Goal: Task Accomplishment & Management: Complete application form

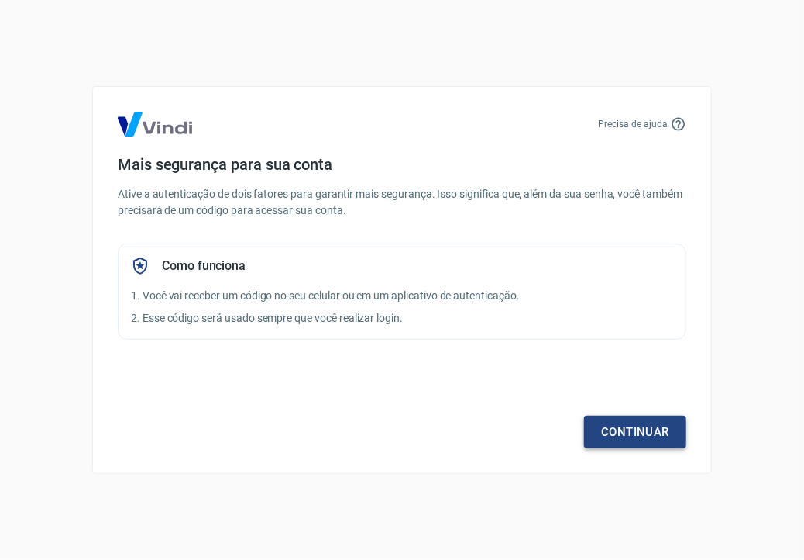
click at [639, 441] on link "Continuar" at bounding box center [635, 431] width 102 height 33
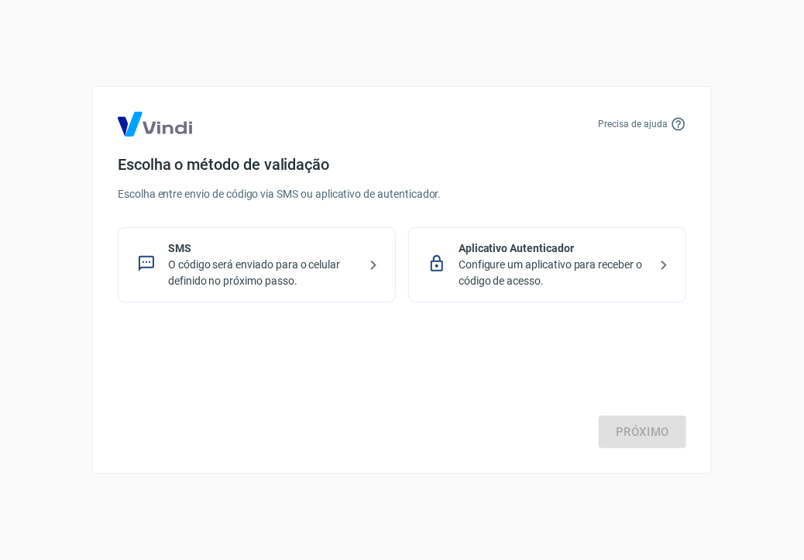
click at [255, 268] on p "O código será enviado para o celular definido no próximo passo." at bounding box center [263, 273] width 190 height 33
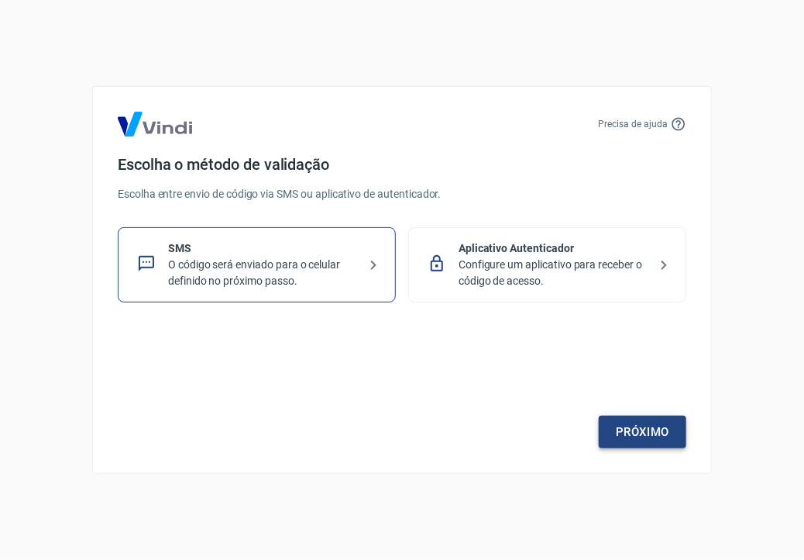
click at [629, 425] on link "Próximo" at bounding box center [643, 431] width 88 height 33
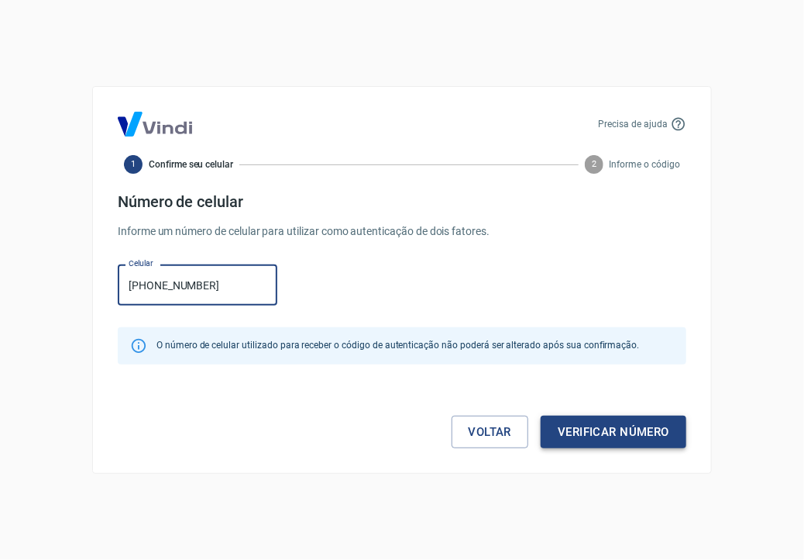
type input "[PHONE_NUMBER]"
click at [596, 425] on button "Verificar número" at bounding box center [614, 431] width 146 height 33
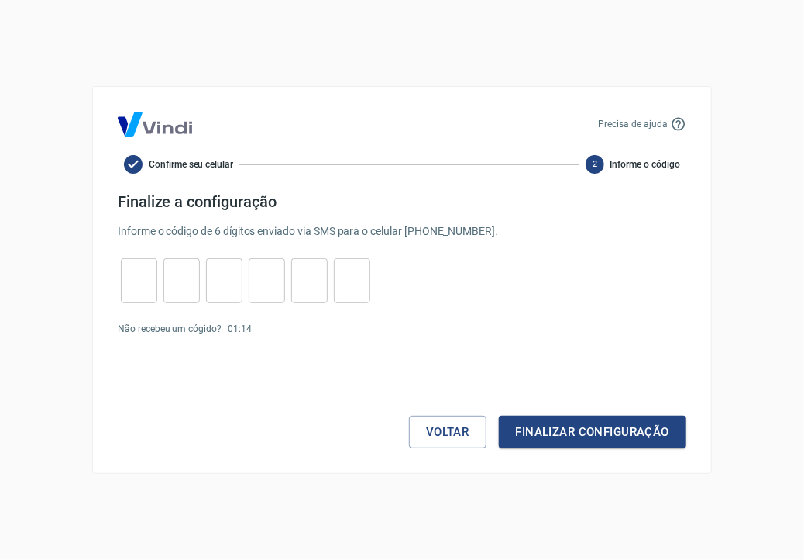
click at [141, 259] on div "​" at bounding box center [139, 280] width 36 height 45
type input "3"
type input "9"
type input "1"
type input "5"
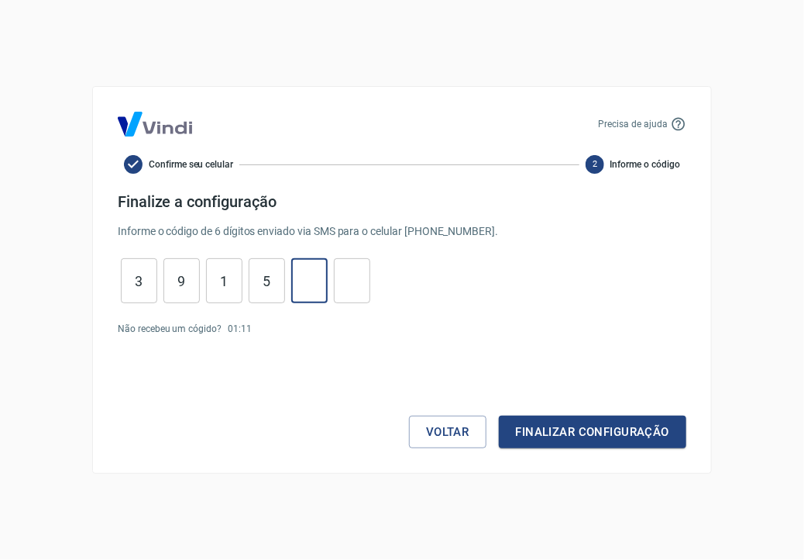
type input "2"
type input "6"
click at [610, 419] on button "Finalizar configuração" at bounding box center [593, 431] width 188 height 33
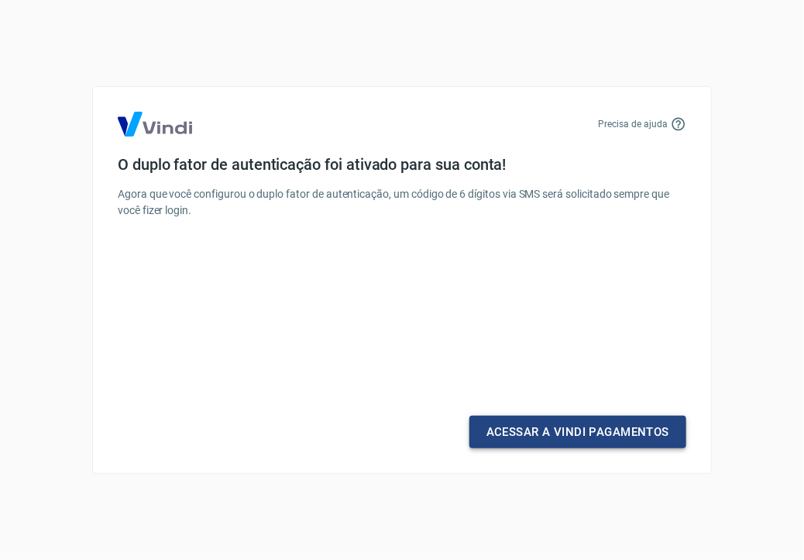
click at [601, 435] on link "Acessar a Vindi Pagamentos" at bounding box center [578, 431] width 217 height 33
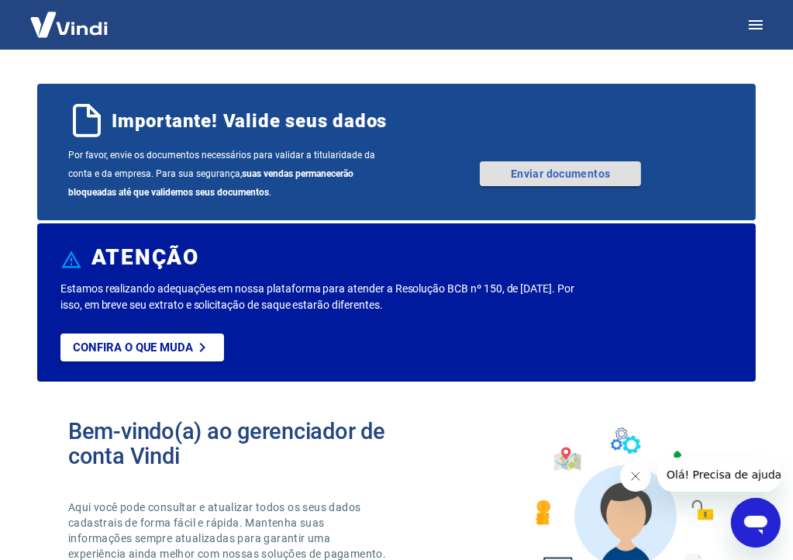
click at [523, 177] on link "Enviar documentos" at bounding box center [560, 173] width 161 height 25
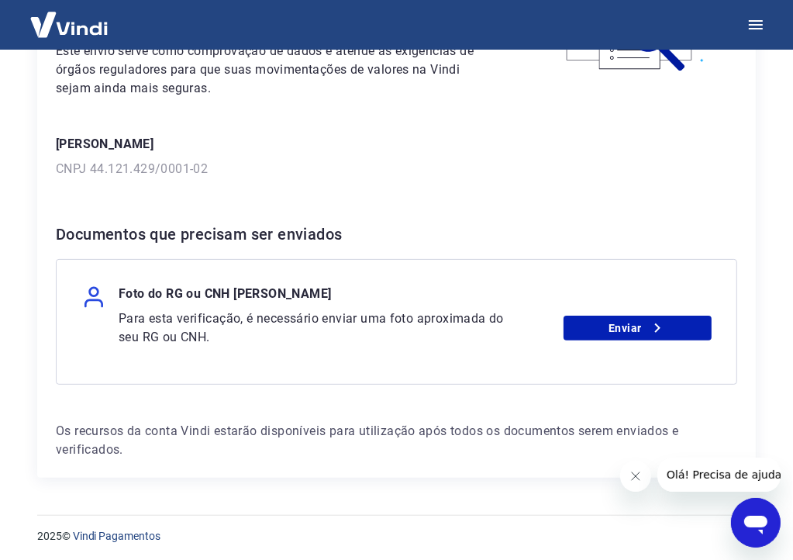
scroll to position [177, 0]
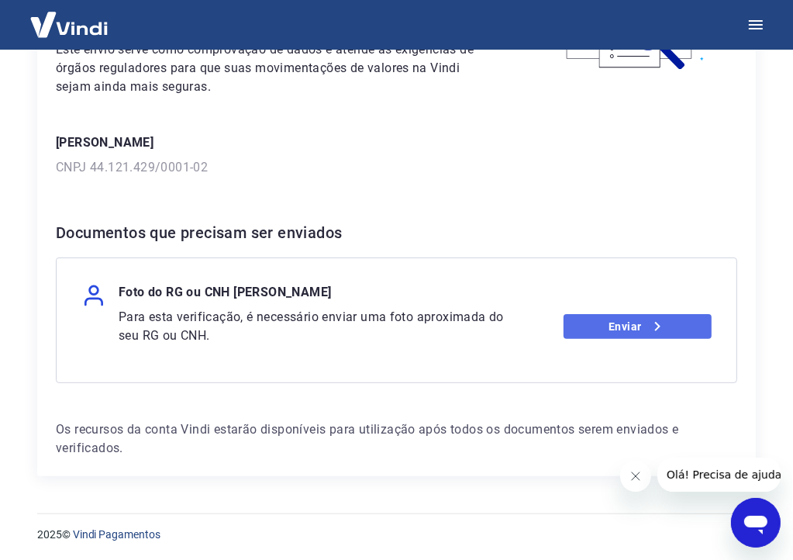
click at [630, 330] on link "Enviar" at bounding box center [637, 326] width 148 height 25
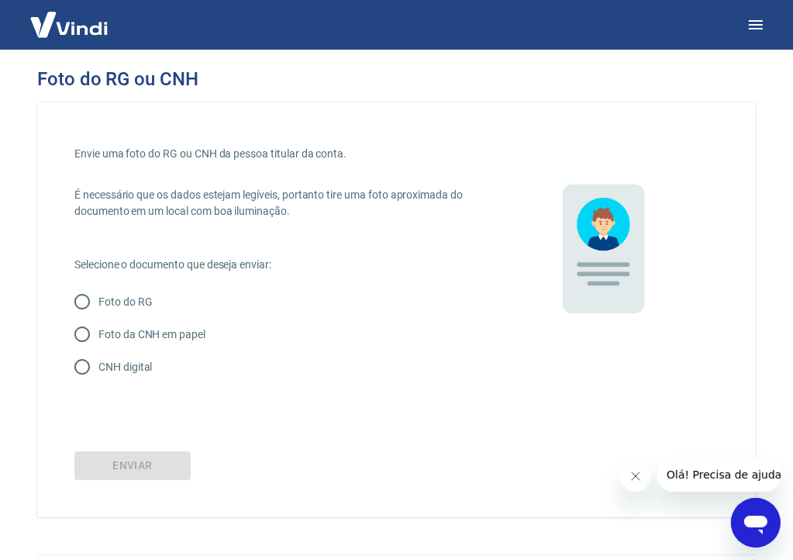
click at [138, 298] on p "Foto do RG" at bounding box center [125, 302] width 54 height 16
click at [98, 298] on input "Foto do RG" at bounding box center [82, 301] width 33 height 33
radio input "true"
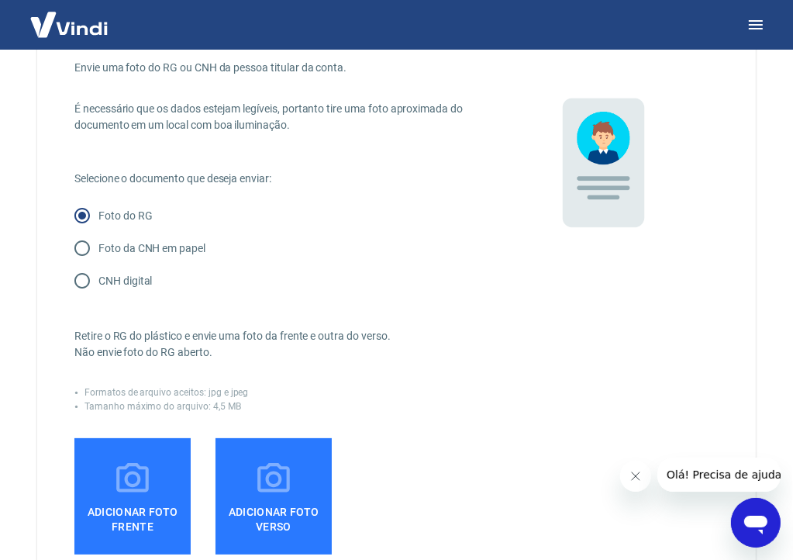
scroll to position [206, 0]
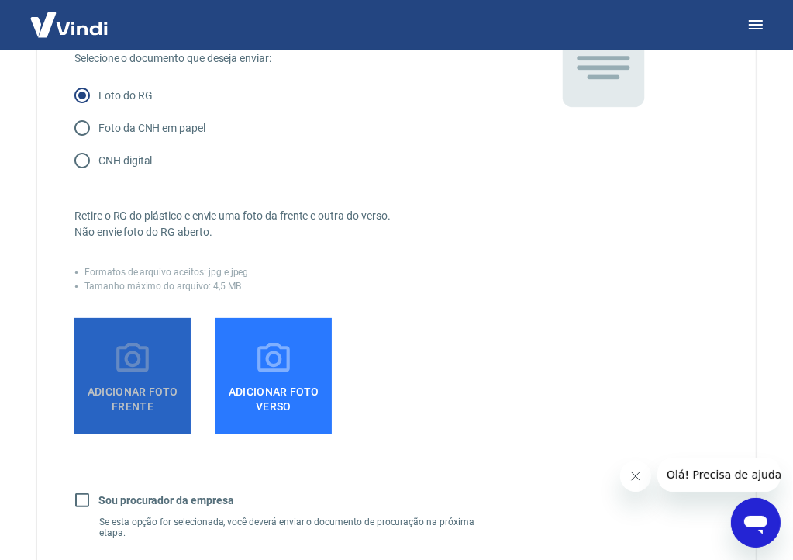
click at [126, 394] on span "Adicionar foto frente" at bounding box center [133, 395] width 104 height 35
click at [0, 0] on input "Adicionar foto frente" at bounding box center [0, 0] width 0 height 0
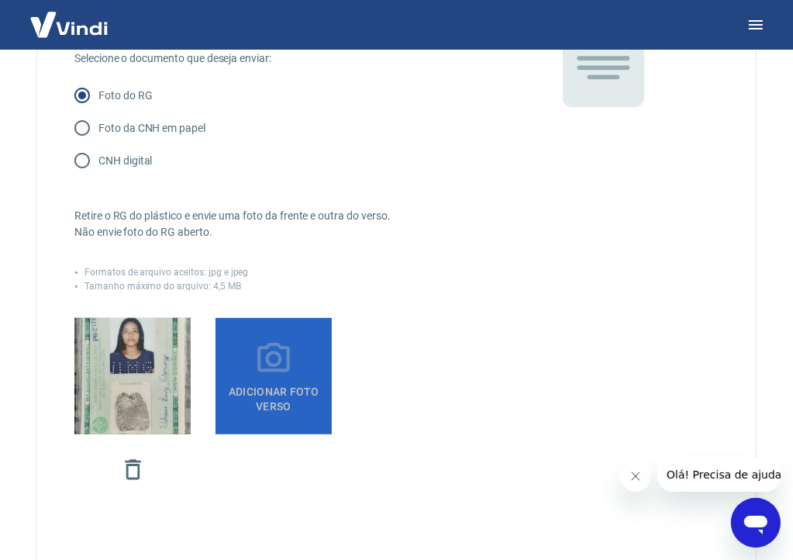
click at [287, 363] on icon at bounding box center [273, 357] width 33 height 29
click at [0, 0] on input "Adicionar foto verso" at bounding box center [0, 0] width 0 height 0
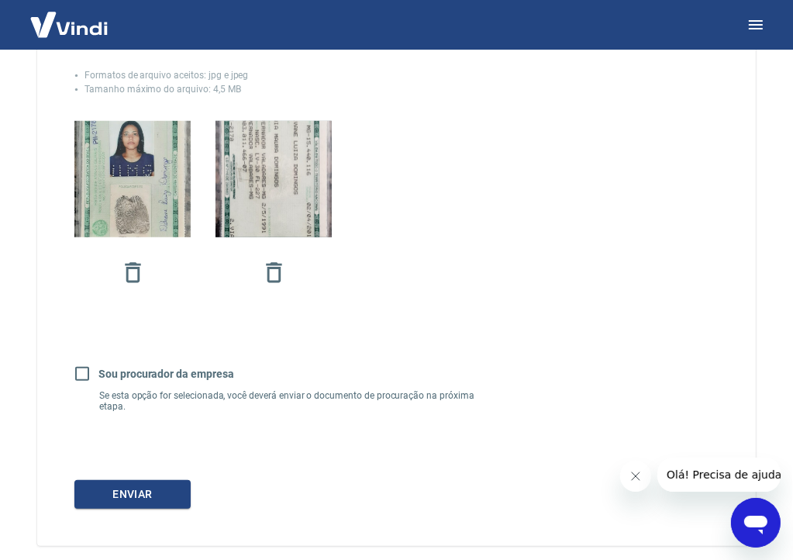
scroll to position [413, 0]
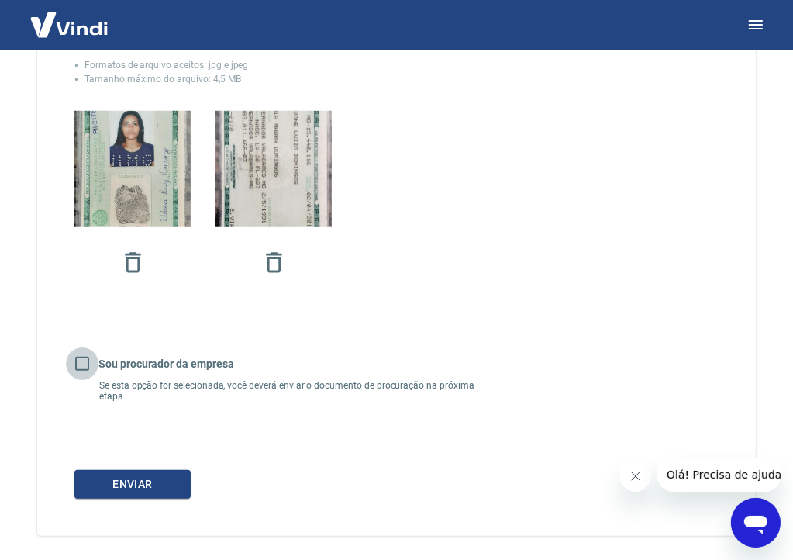
click at [84, 367] on input "Sou procurador da empresa" at bounding box center [82, 363] width 33 height 33
click at [80, 363] on input "Sou procurador da empresa" at bounding box center [82, 363] width 33 height 33
checkbox input "false"
click at [139, 483] on button "Enviar" at bounding box center [132, 484] width 116 height 29
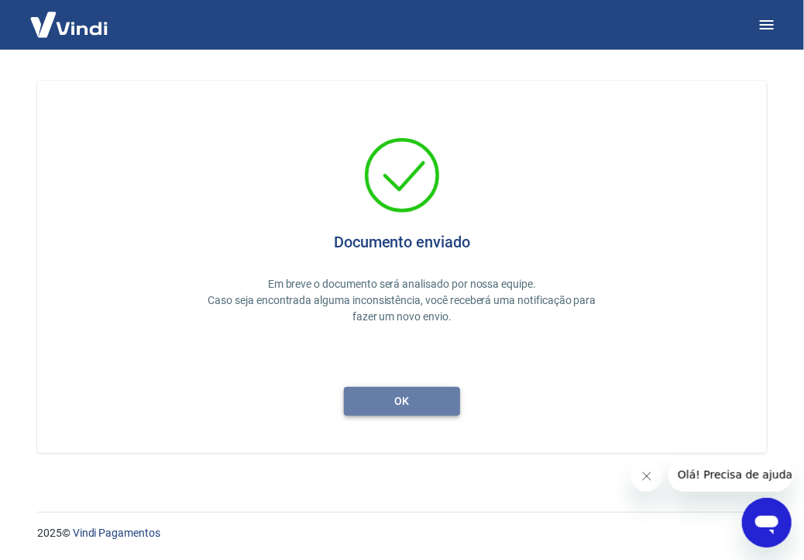
click at [422, 394] on button "ok" at bounding box center [402, 401] width 116 height 29
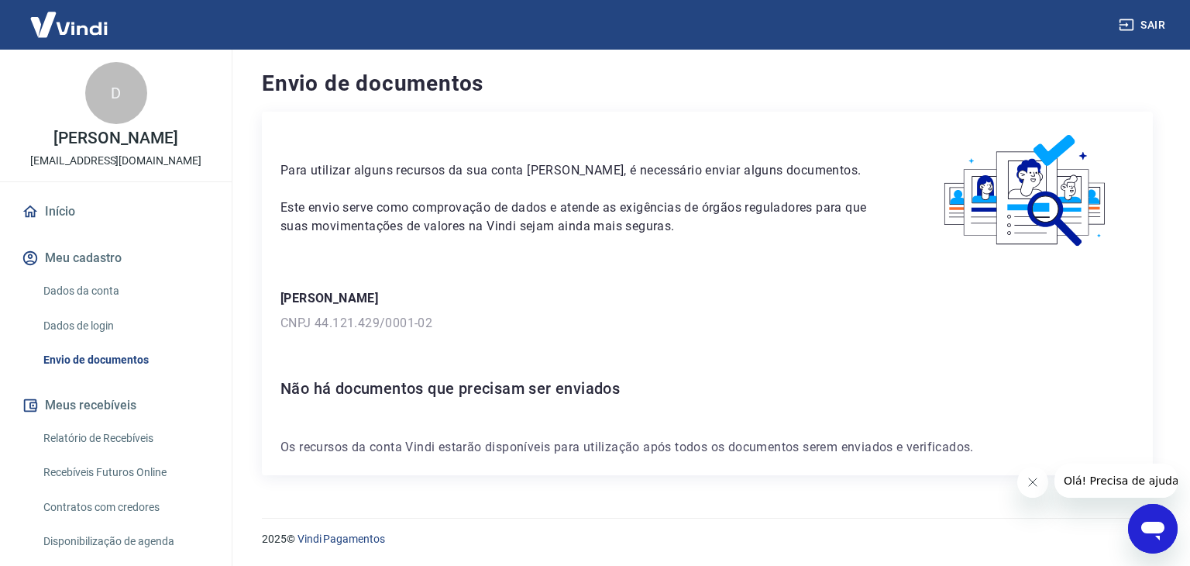
click at [102, 286] on link "Dados da conta" at bounding box center [125, 291] width 176 height 32
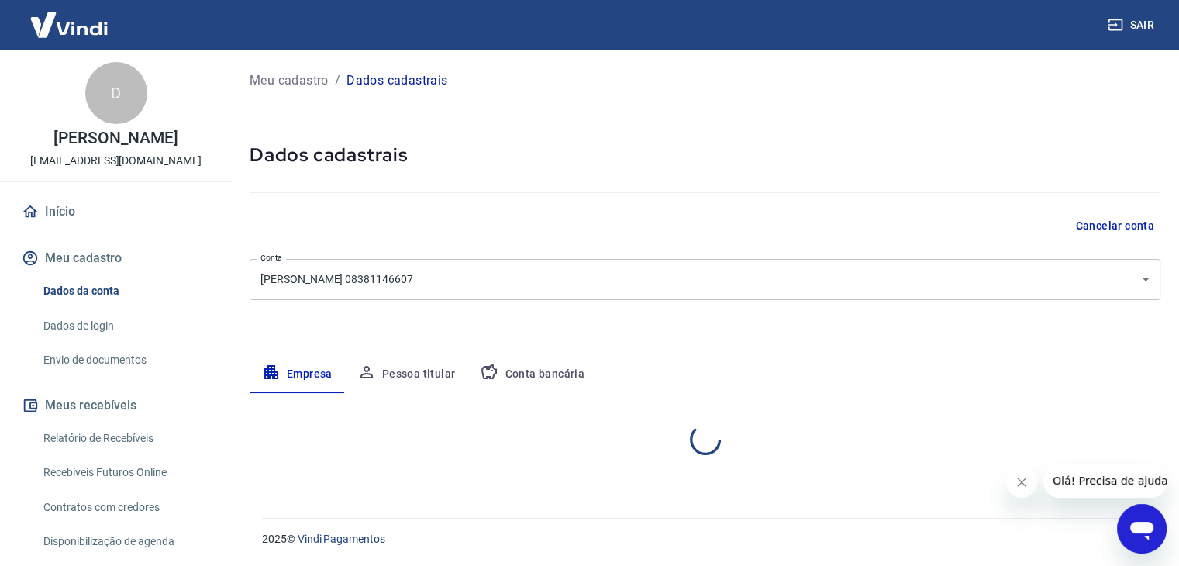
select select "MG"
select select "business"
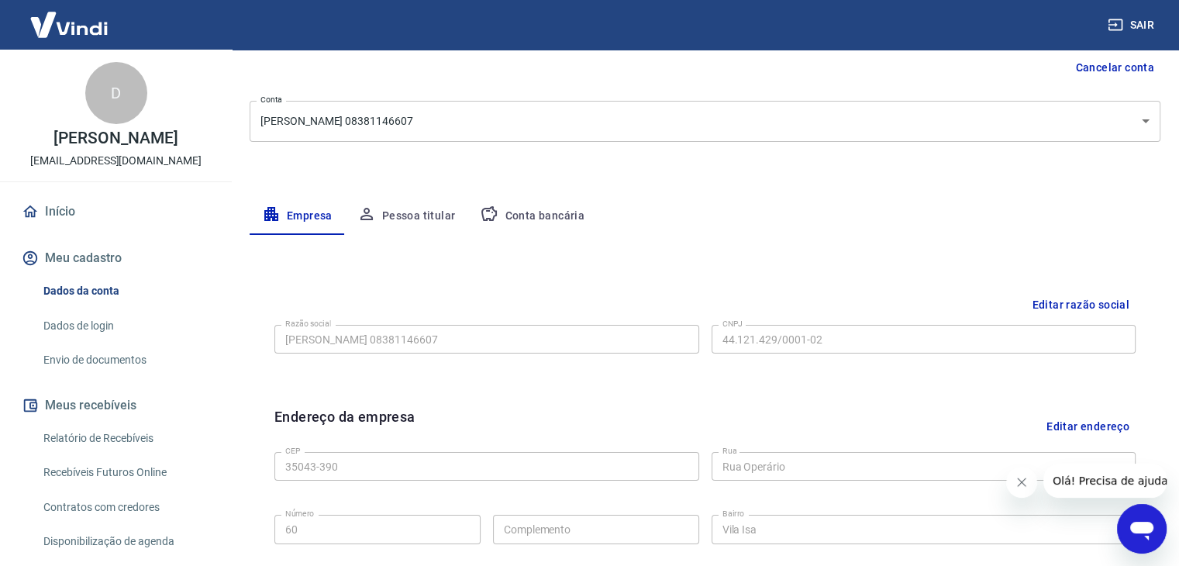
scroll to position [181, 0]
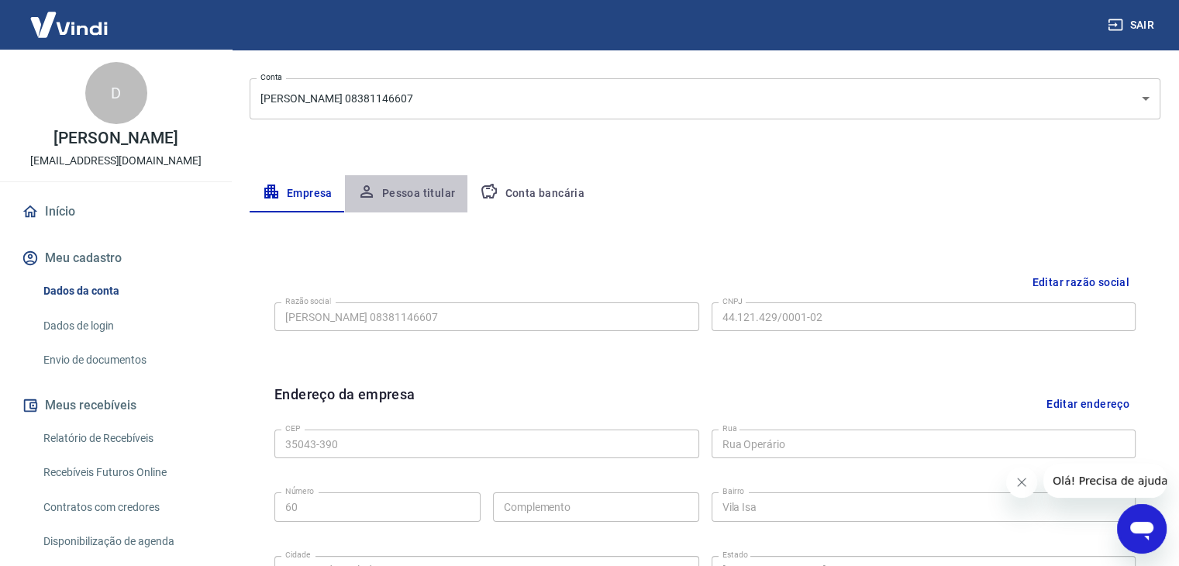
click at [439, 190] on button "Pessoa titular" at bounding box center [406, 193] width 123 height 37
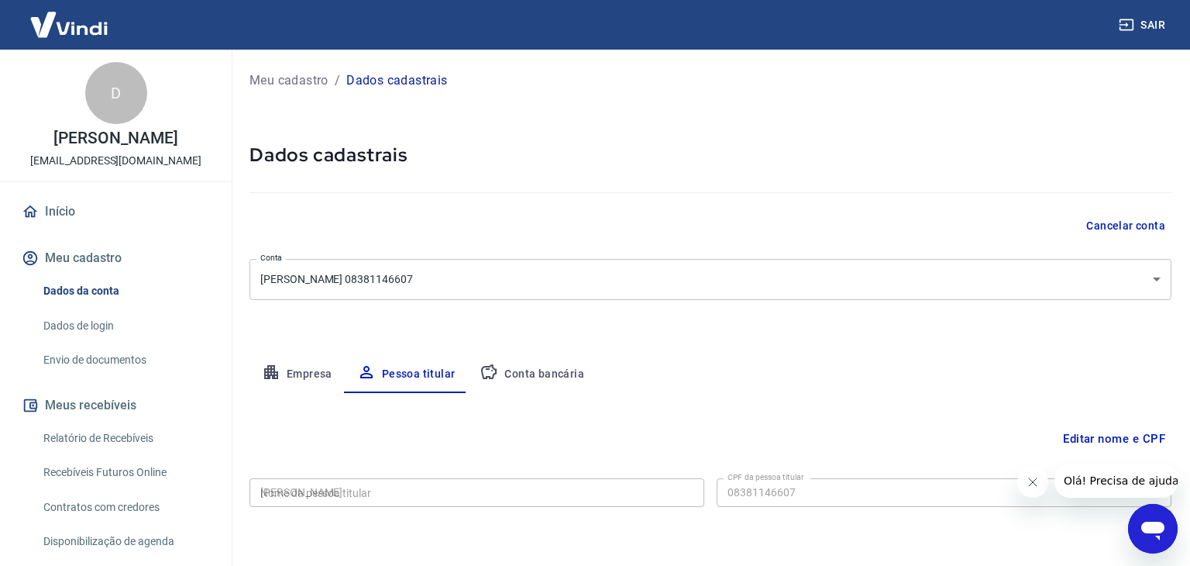
type input "083.811.466-07"
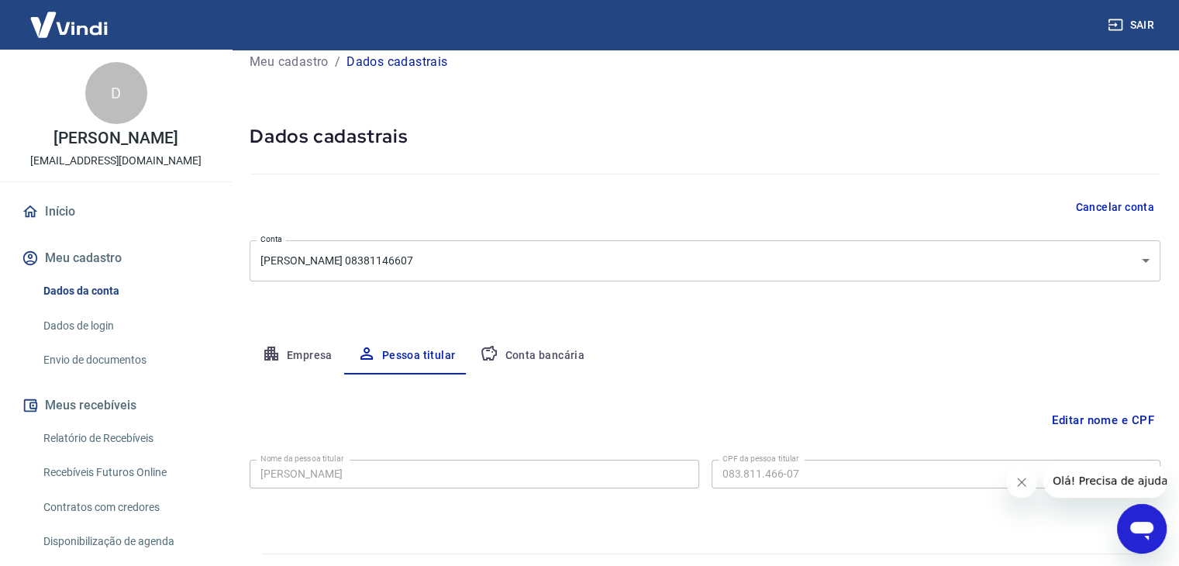
scroll to position [53, 0]
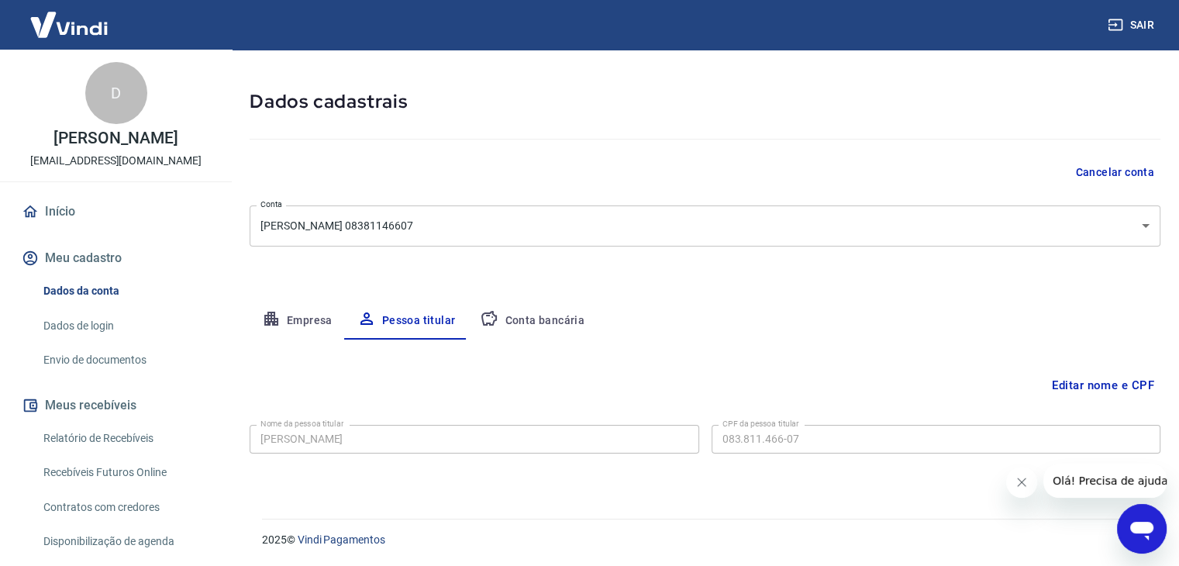
click at [553, 325] on button "Conta bancária" at bounding box center [531, 320] width 129 height 37
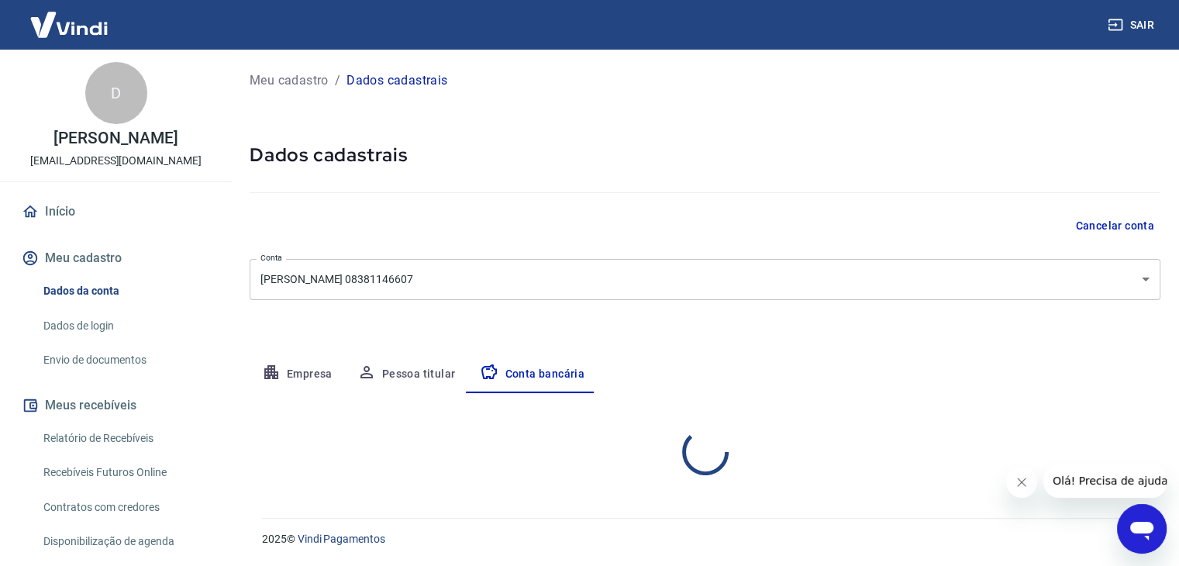
scroll to position [0, 0]
select select "1"
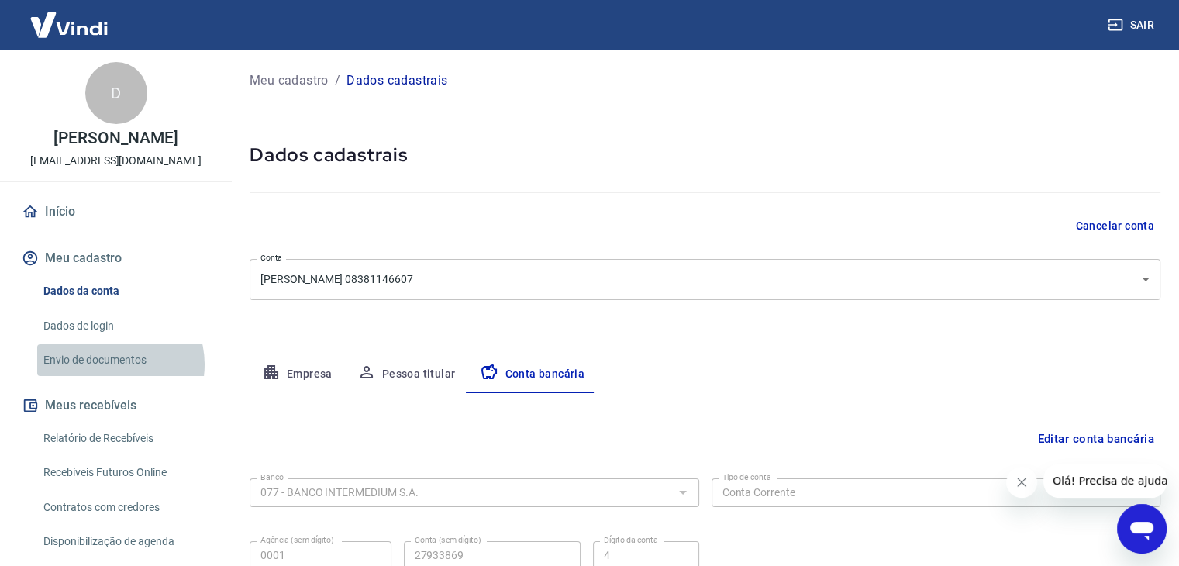
click at [111, 364] on link "Envio de documentos" at bounding box center [125, 360] width 176 height 32
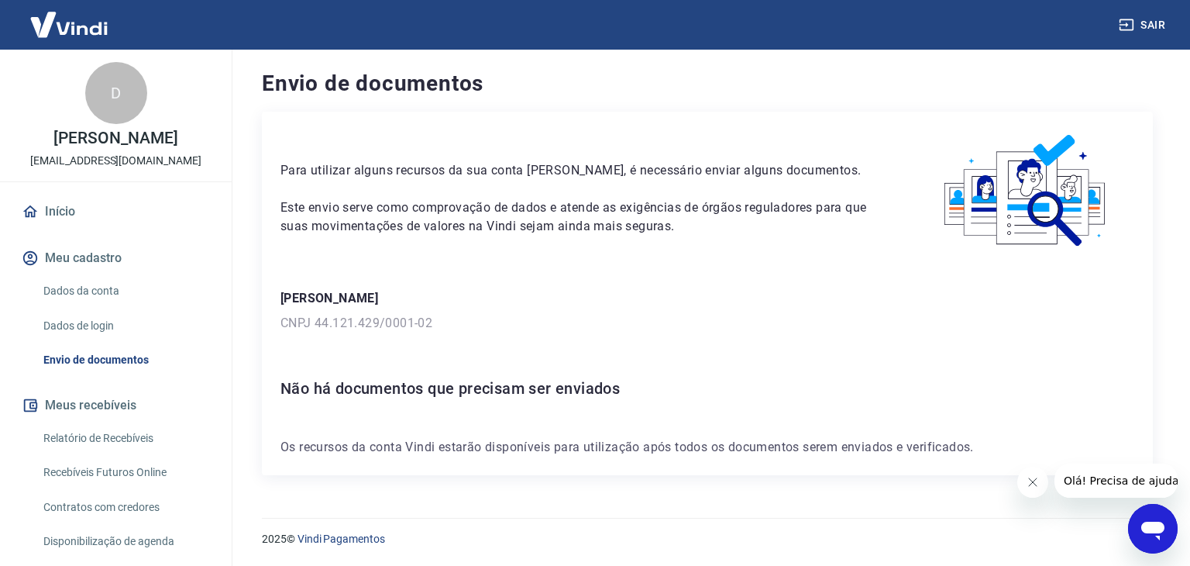
click at [80, 208] on link "Início" at bounding box center [116, 212] width 195 height 34
